Goal: Find specific page/section: Find specific page/section

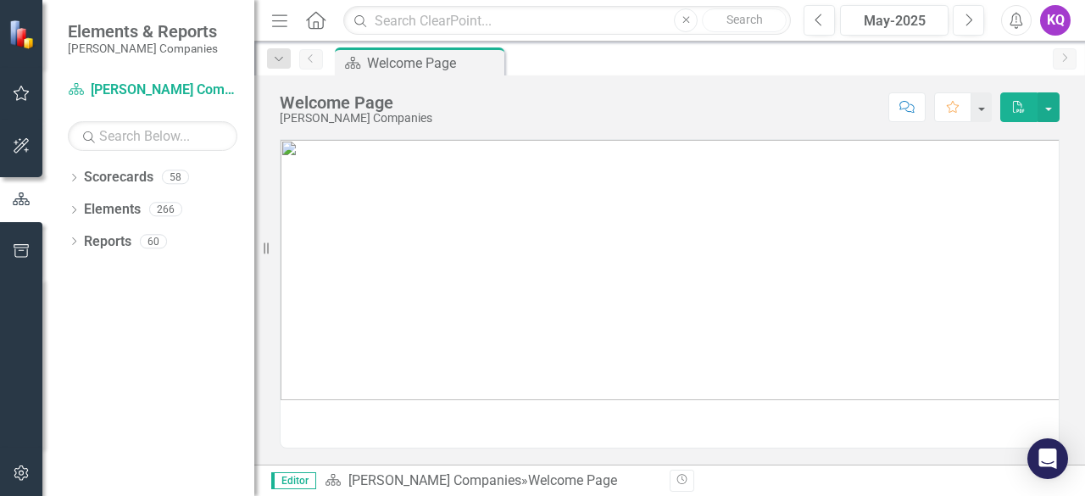
click at [284, 18] on icon "Menu" at bounding box center [280, 20] width 22 height 18
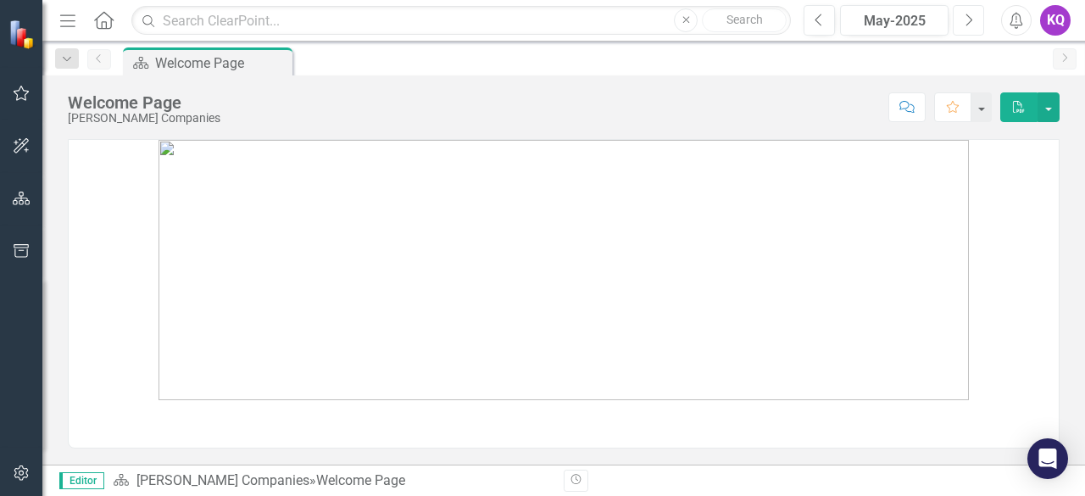
click at [972, 20] on icon "Next" at bounding box center [968, 20] width 9 height 15
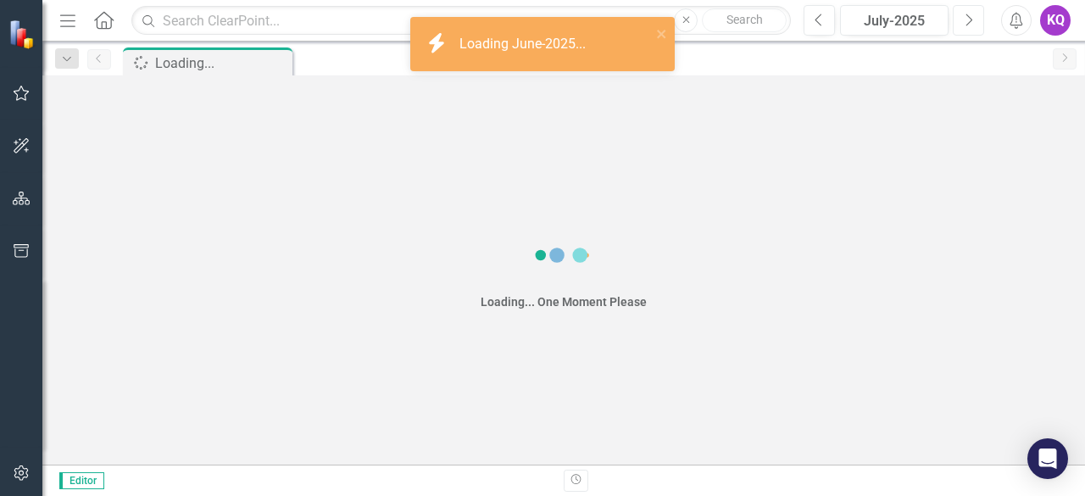
click at [972, 20] on icon "Next" at bounding box center [968, 20] width 9 height 15
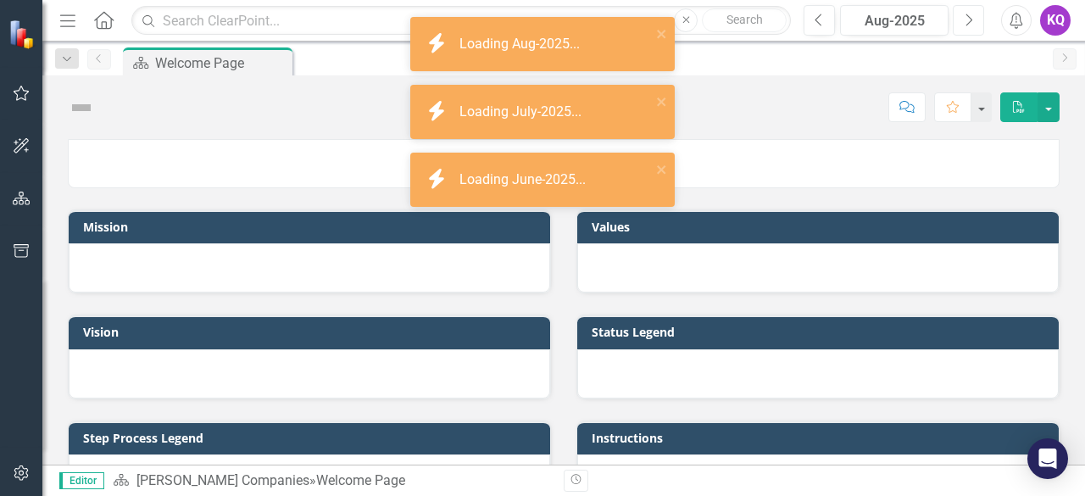
click at [972, 20] on icon "Next" at bounding box center [968, 20] width 9 height 15
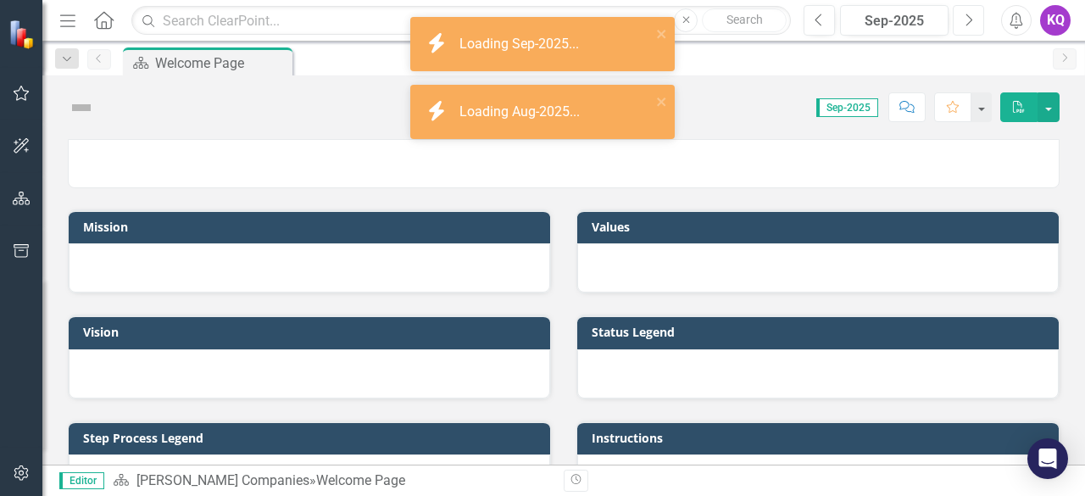
click at [972, 20] on icon "Next" at bounding box center [968, 20] width 9 height 15
click at [66, 21] on icon "Menu" at bounding box center [68, 20] width 22 height 18
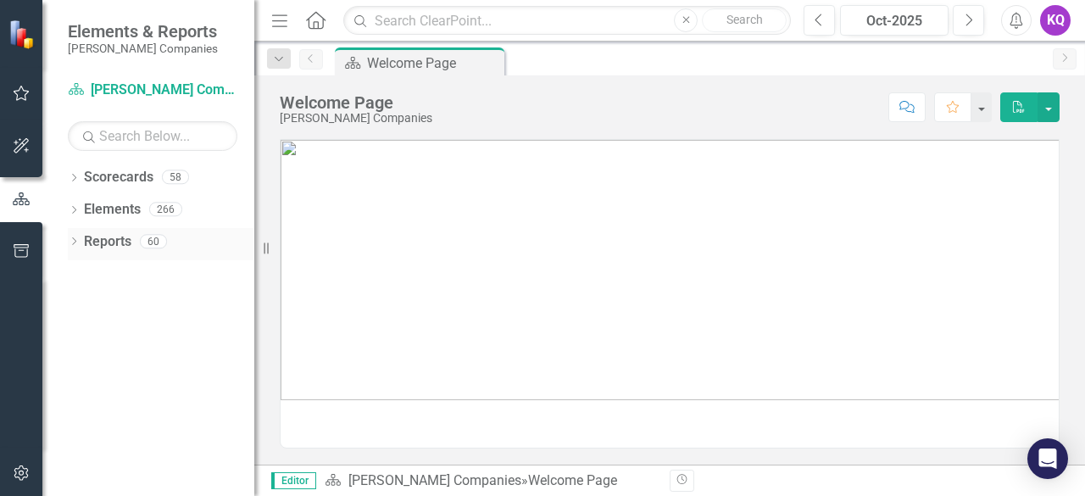
click at [75, 245] on icon "Dropdown" at bounding box center [74, 242] width 12 height 9
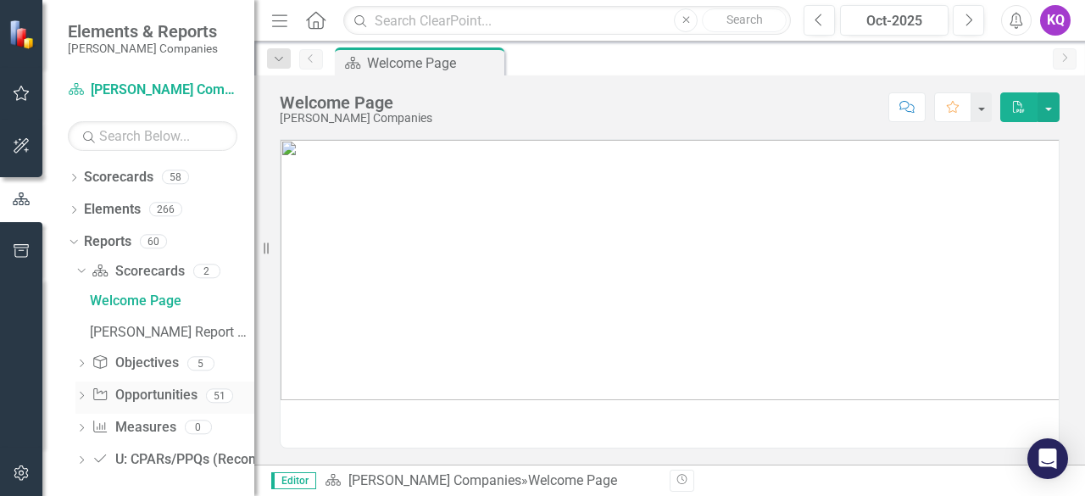
click at [78, 398] on icon "Dropdown" at bounding box center [81, 396] width 12 height 9
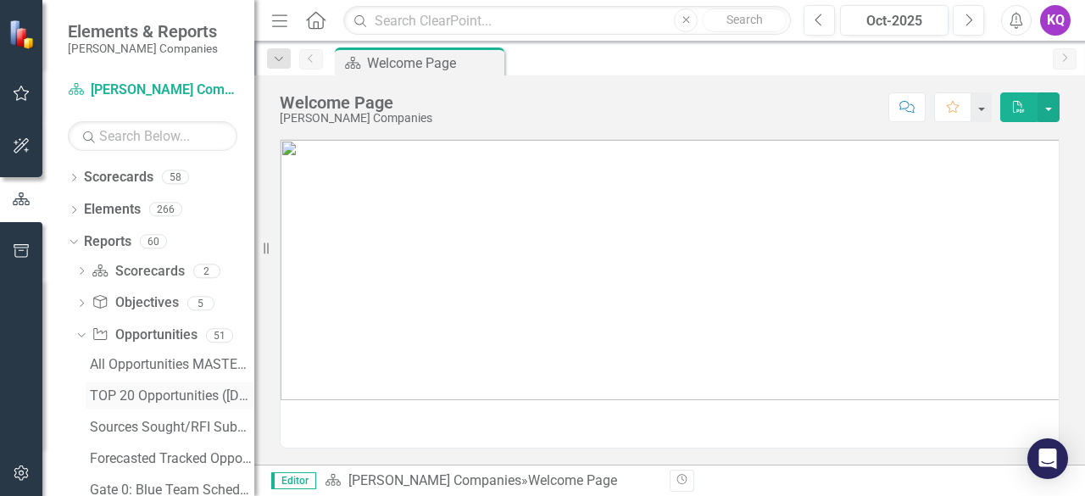
click at [123, 396] on div "TOP 20 Opportunities ([DATE] Process)" at bounding box center [172, 395] width 164 height 15
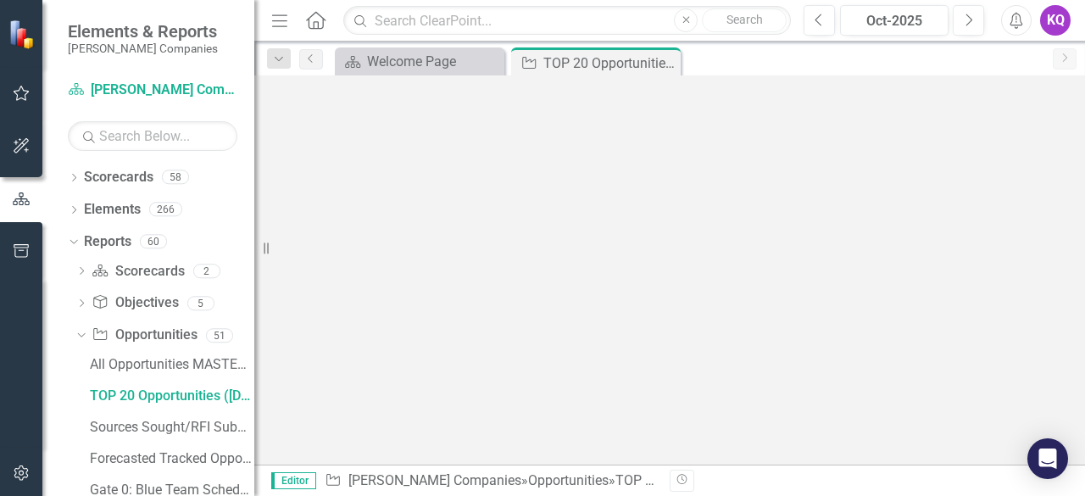
click at [280, 20] on icon "button" at bounding box center [279, 20] width 15 height 12
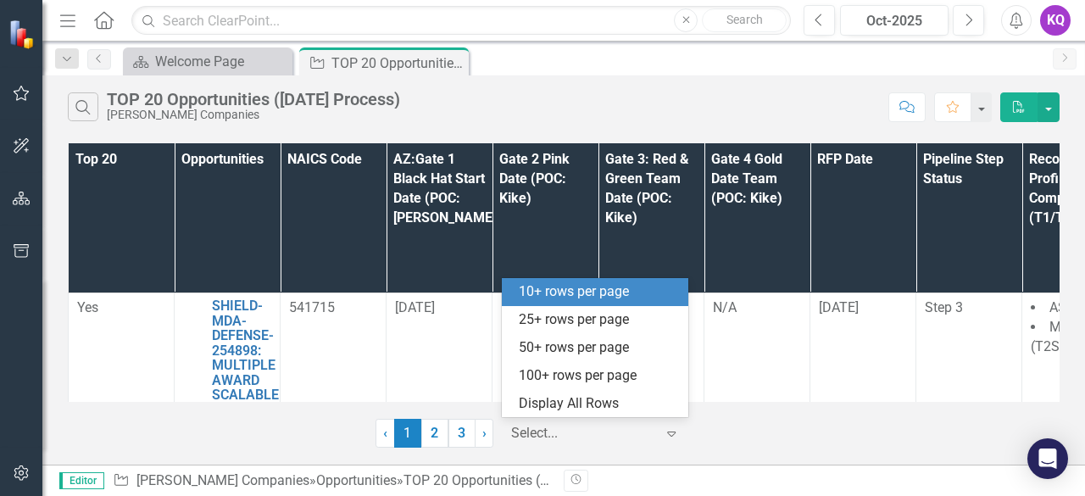
click at [542, 431] on div at bounding box center [583, 433] width 144 height 23
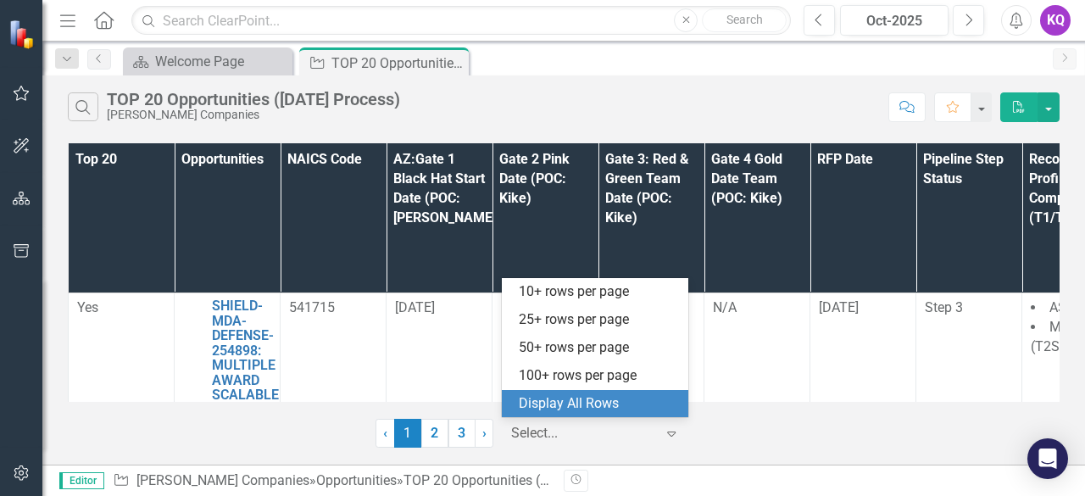
click at [546, 403] on div "Display All Rows" at bounding box center [598, 403] width 159 height 19
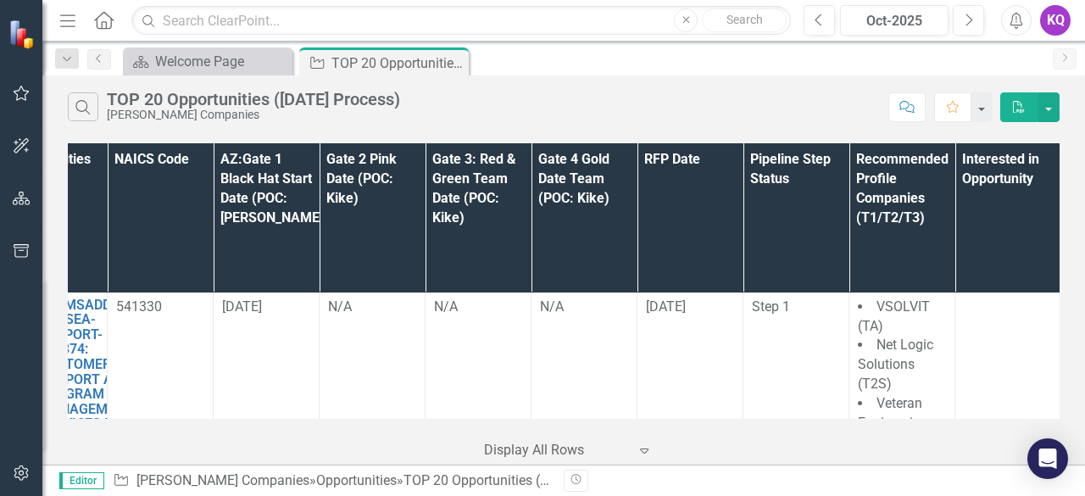
scroll to position [2548, 41]
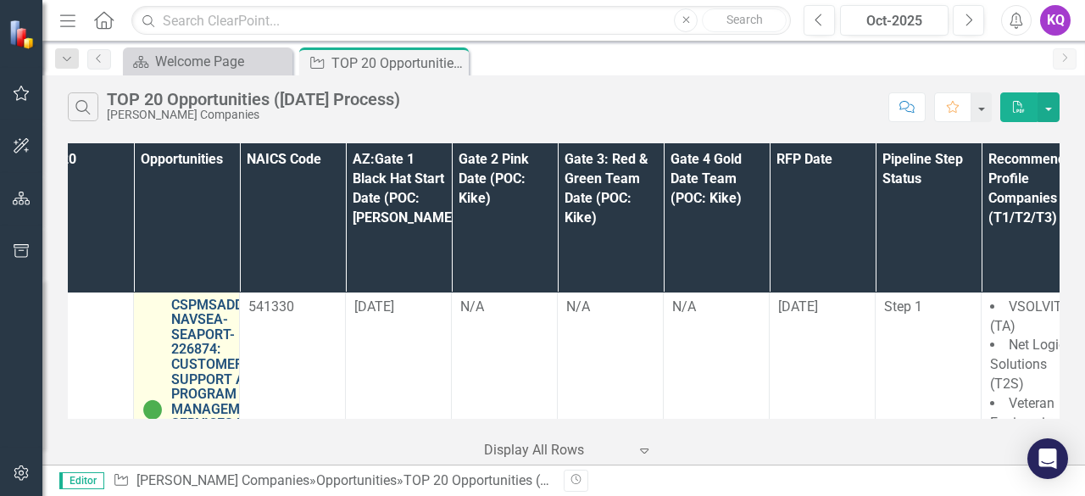
click at [197, 297] on link "CSPMSADD-NAVSEA-SEAPORT-226874: CUSTOMER SUPPORT AND PROGRAM MANAGEMENT SERVICE…" at bounding box center [218, 401] width 94 height 209
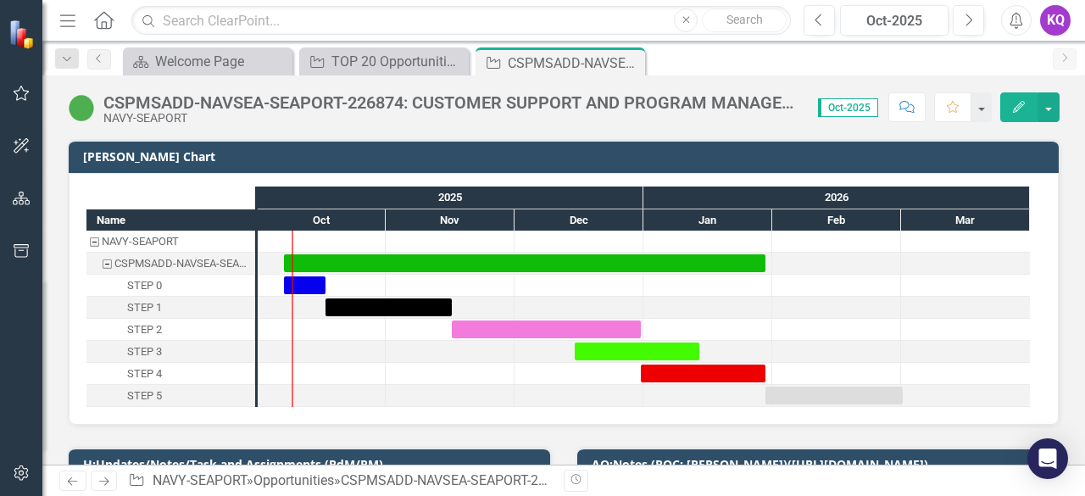
scroll to position [225, 0]
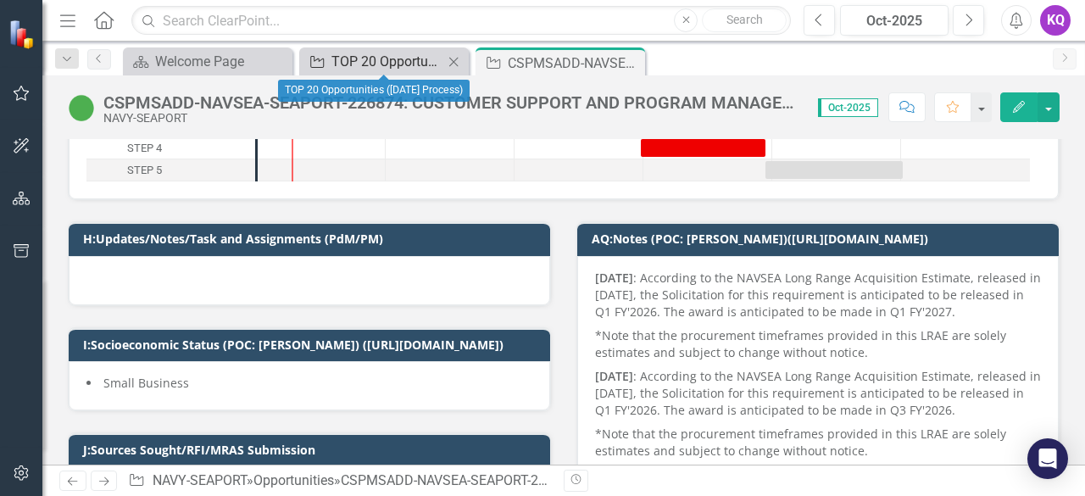
click at [364, 62] on div "TOP 20 Opportunities ([DATE] Process)" at bounding box center [387, 61] width 112 height 21
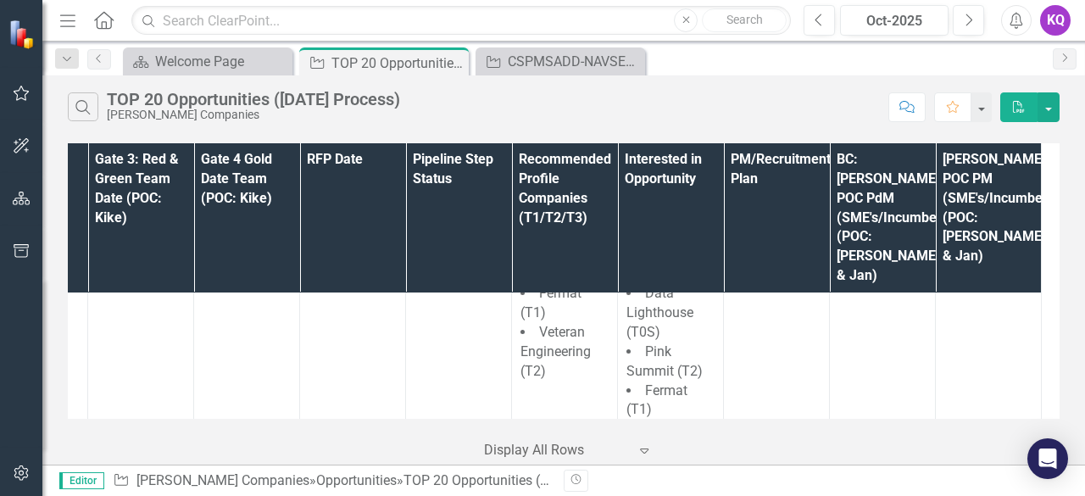
scroll to position [1387, 520]
